Goal: Task Accomplishment & Management: Manage account settings

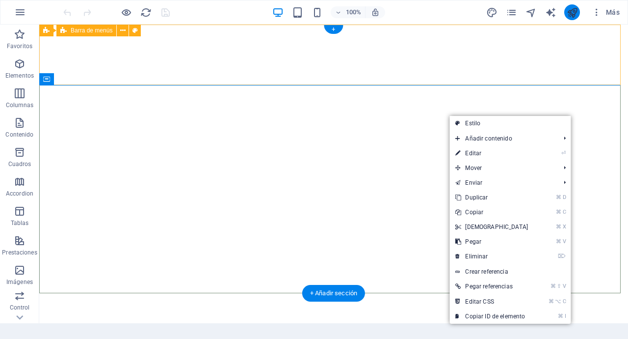
click at [571, 12] on icon "publish" at bounding box center [572, 12] width 11 height 11
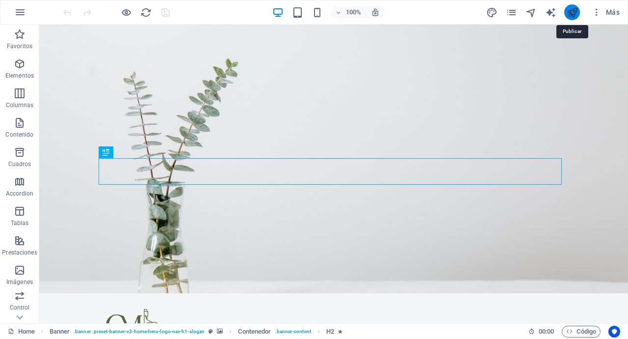
click at [578, 12] on icon "publish" at bounding box center [572, 12] width 11 height 11
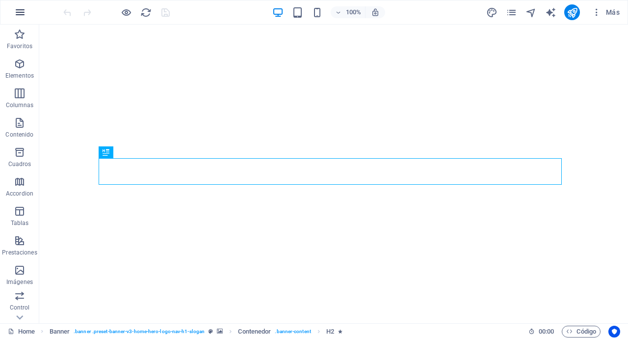
click at [14, 12] on icon "button" at bounding box center [20, 12] width 12 height 12
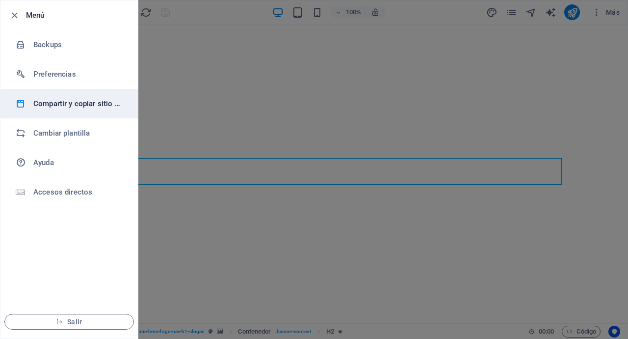
click at [79, 107] on h6 "Compartir y copiar sitio web" at bounding box center [78, 104] width 91 height 12
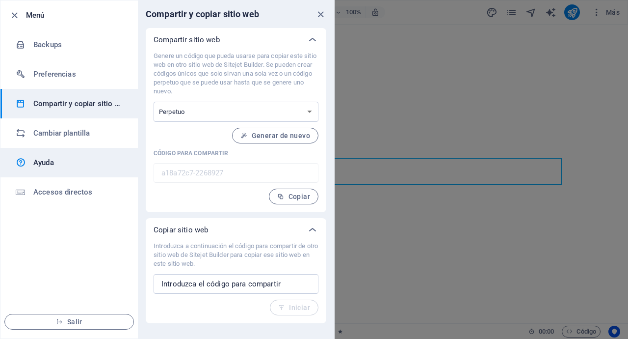
click at [75, 152] on link "Ayuda" at bounding box center [68, 162] width 137 height 29
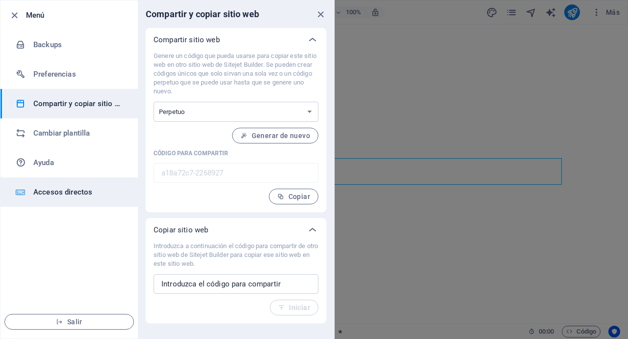
click at [38, 195] on h6 "Accesos directos" at bounding box center [78, 192] width 91 height 12
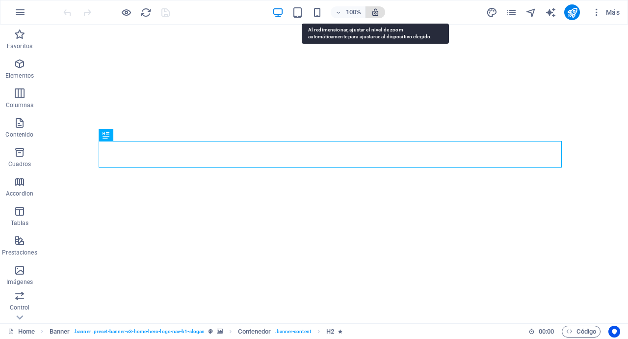
click at [376, 12] on icon "button" at bounding box center [375, 12] width 9 height 9
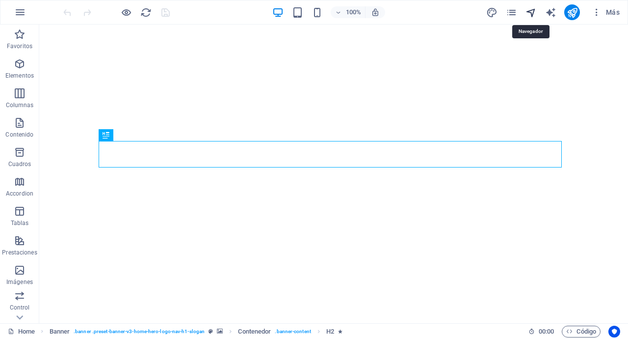
click at [534, 13] on icon "navigator" at bounding box center [531, 12] width 11 height 11
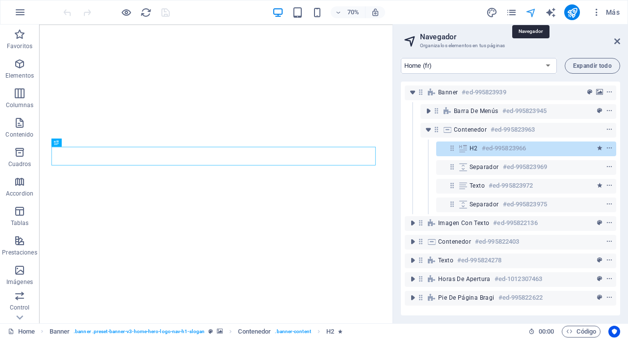
click at [534, 13] on icon "navigator" at bounding box center [531, 12] width 11 height 11
click at [565, 13] on button "publish" at bounding box center [572, 12] width 16 height 16
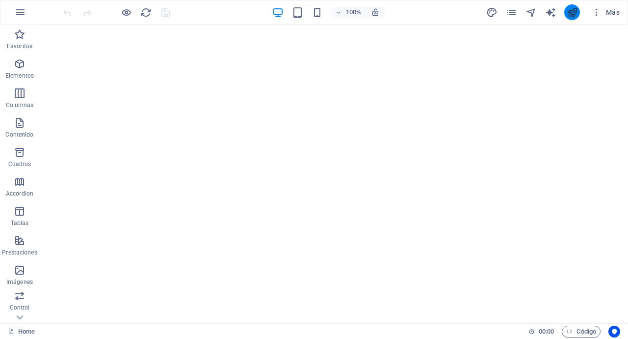
click at [565, 13] on button "publish" at bounding box center [572, 12] width 16 height 16
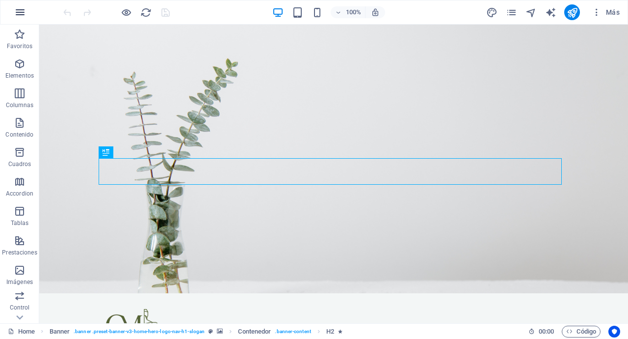
click at [21, 13] on icon "button" at bounding box center [20, 12] width 12 height 12
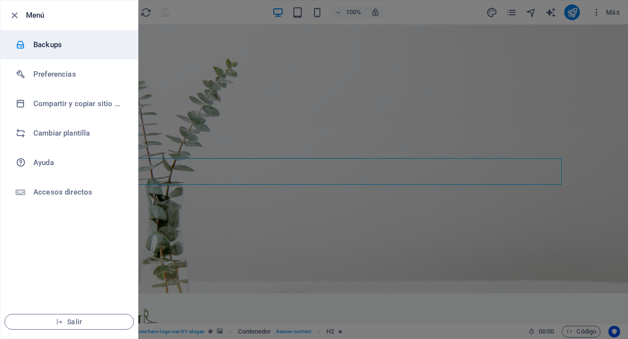
click at [70, 48] on h6 "Backups" at bounding box center [78, 45] width 91 height 12
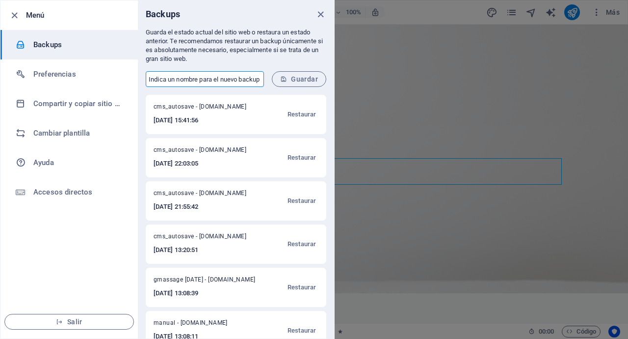
click at [233, 83] on input "text" at bounding box center [205, 79] width 118 height 16
click at [160, 87] on form "​ Guardar" at bounding box center [236, 78] width 196 height 31
click at [240, 108] on span "cms_autosave - guillermomassage.com" at bounding box center [205, 109] width 103 height 12
drag, startPoint x: 265, startPoint y: 106, endPoint x: 154, endPoint y: 96, distance: 111.4
click at [154, 96] on div "cms_autosave - guillermomassage.com 2025-10-06 15:41:56 Restaurar" at bounding box center [236, 114] width 181 height 39
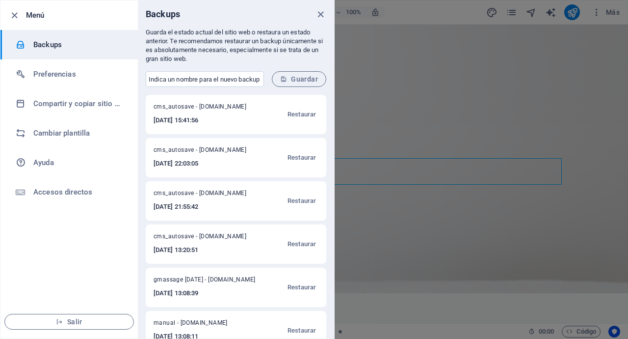
click at [170, 108] on span "cms_autosave - guillermomassage.com" at bounding box center [205, 109] width 103 height 12
drag, startPoint x: 259, startPoint y: 107, endPoint x: 222, endPoint y: 99, distance: 37.3
click at [222, 99] on div "cms_autosave - guillermomassage.com 2025-10-06 15:41:56 Restaurar" at bounding box center [236, 114] width 181 height 39
click at [242, 107] on span "cms_autosave - guillermomassage.com" at bounding box center [205, 109] width 103 height 12
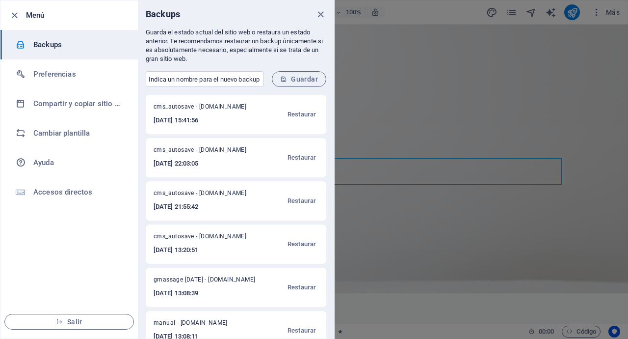
click at [242, 107] on span "cms_autosave - guillermomassage.com" at bounding box center [205, 109] width 103 height 12
drag, startPoint x: 366, startPoint y: 155, endPoint x: 345, endPoint y: 140, distance: 25.5
click at [366, 155] on div at bounding box center [314, 169] width 628 height 339
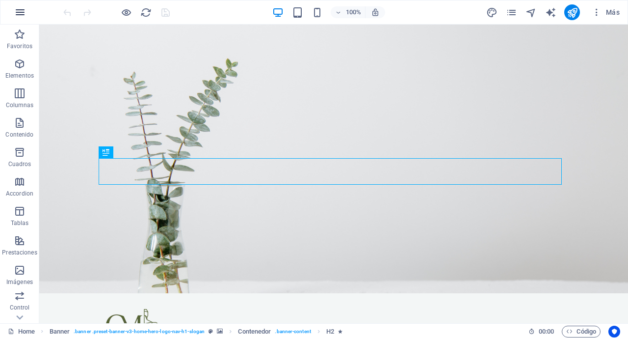
click at [21, 7] on icon "button" at bounding box center [20, 12] width 12 height 12
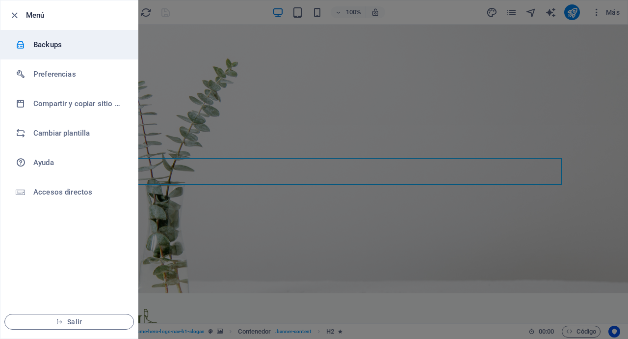
click at [27, 46] on div at bounding box center [25, 45] width 18 height 10
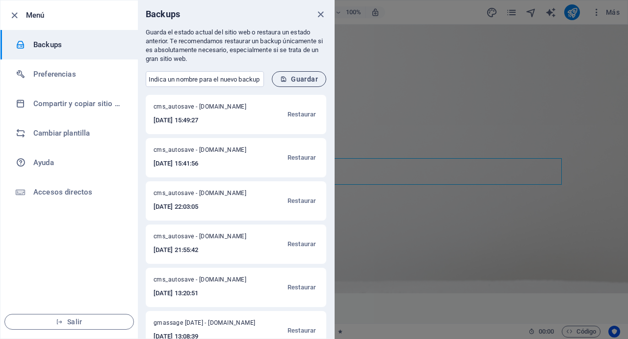
click at [294, 83] on button "Guardar" at bounding box center [299, 79] width 54 height 16
click at [311, 110] on span "Restaurar" at bounding box center [302, 114] width 28 height 12
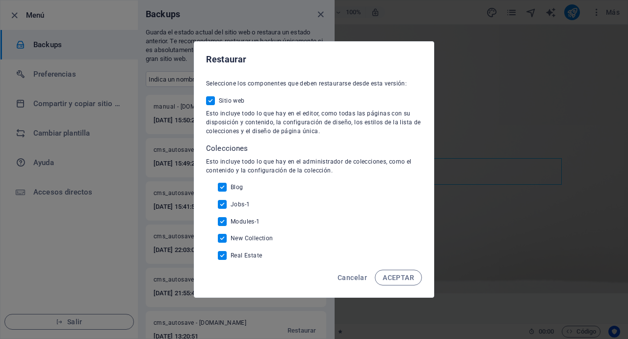
drag, startPoint x: 388, startPoint y: 281, endPoint x: 301, endPoint y: 312, distance: 92.0
click at [301, 312] on div "Restaurar Seleccione los componentes que deben restaurarse desde esta versión: …" at bounding box center [314, 169] width 628 height 339
click at [350, 280] on span "Cancelar" at bounding box center [352, 277] width 29 height 8
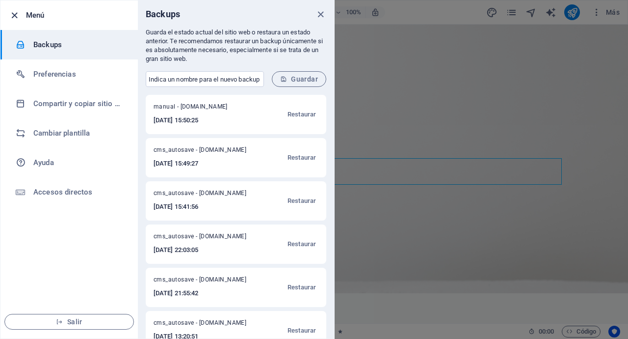
click at [20, 12] on span "button" at bounding box center [14, 15] width 12 height 11
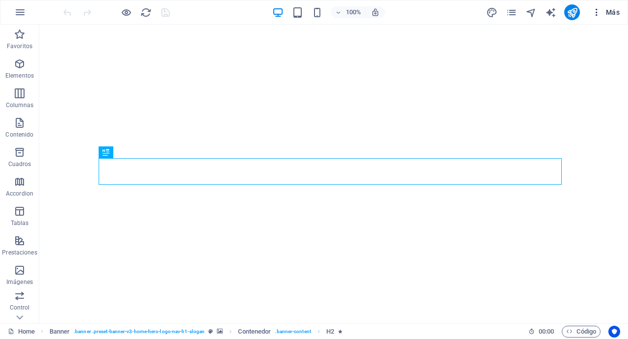
click at [596, 8] on icon "button" at bounding box center [597, 12] width 10 height 10
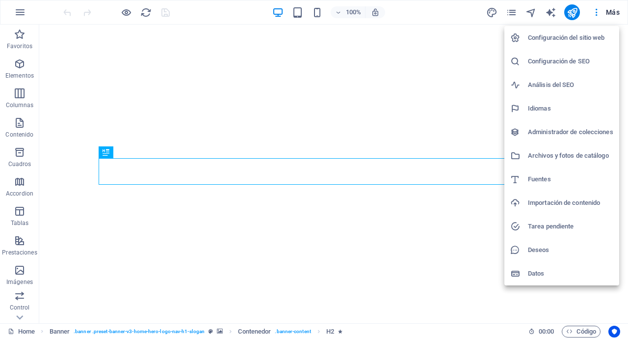
click at [562, 10] on div at bounding box center [314, 169] width 628 height 339
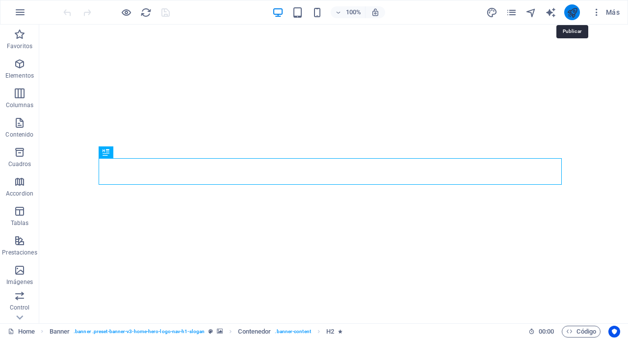
click at [572, 15] on icon "publish" at bounding box center [572, 12] width 11 height 11
